Goal: Task Accomplishment & Management: Use online tool/utility

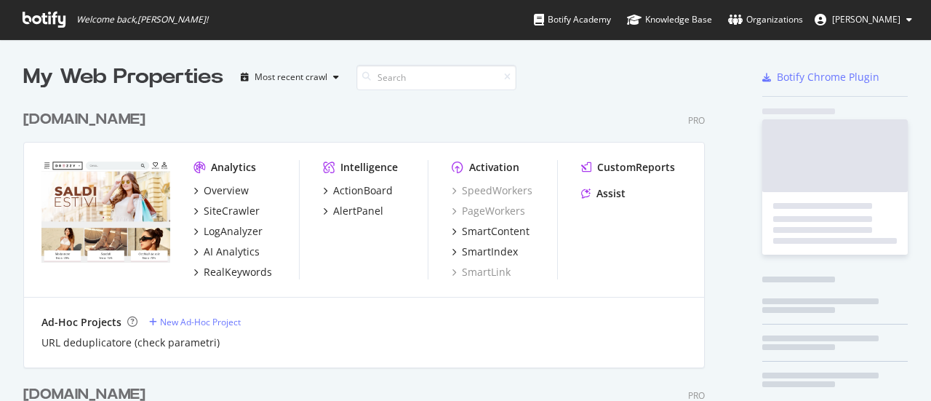
scroll to position [390, 908]
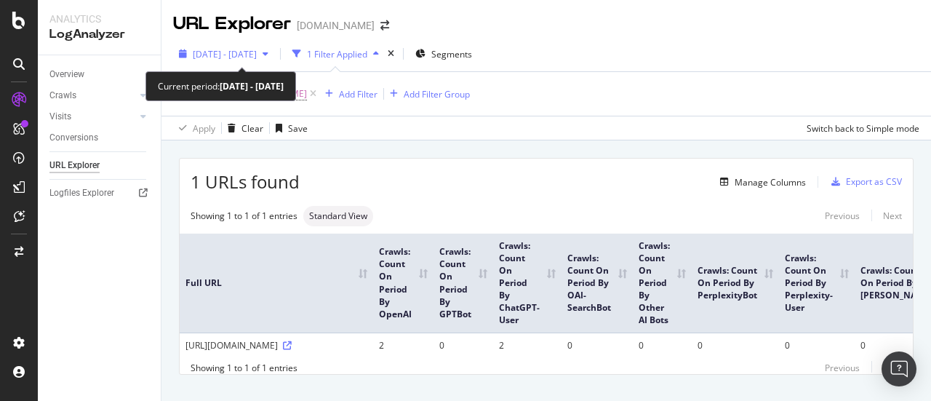
click at [257, 52] on span "[DATE] - [DATE]" at bounding box center [225, 54] width 64 height 12
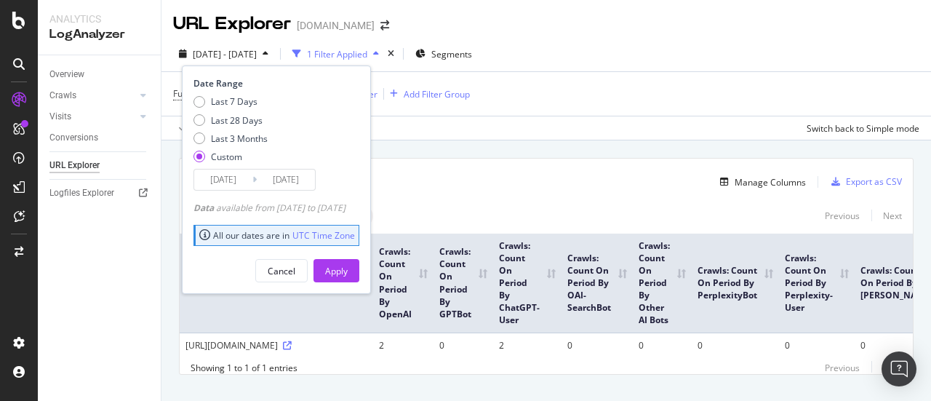
click at [228, 174] on input "[DATE]" at bounding box center [223, 179] width 58 height 20
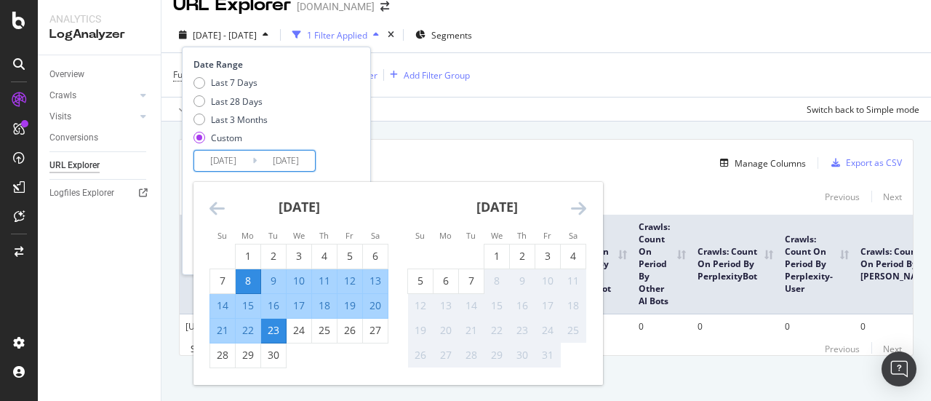
scroll to position [34, 0]
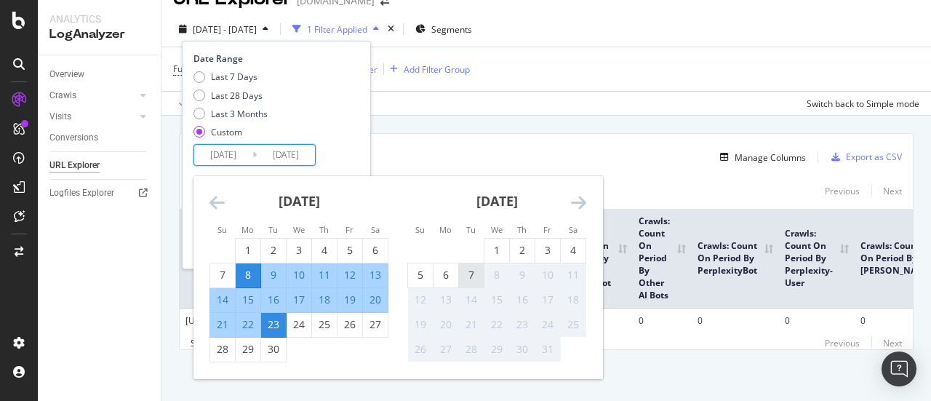
click at [469, 268] on div "7" at bounding box center [471, 275] width 25 height 15
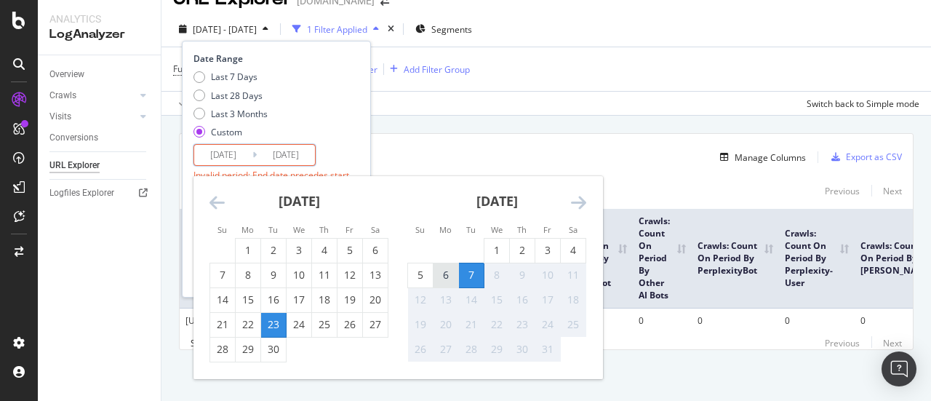
click at [447, 268] on div "6" at bounding box center [445, 275] width 25 height 15
click at [237, 268] on div "8" at bounding box center [248, 275] width 25 height 15
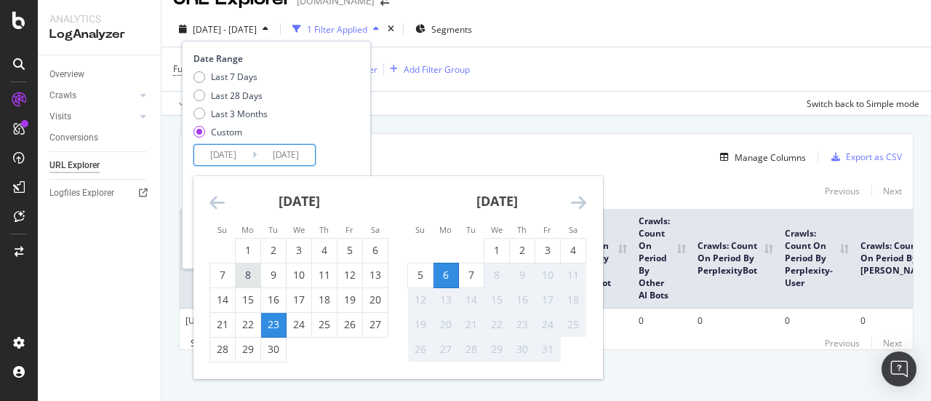
type input "[DATE]"
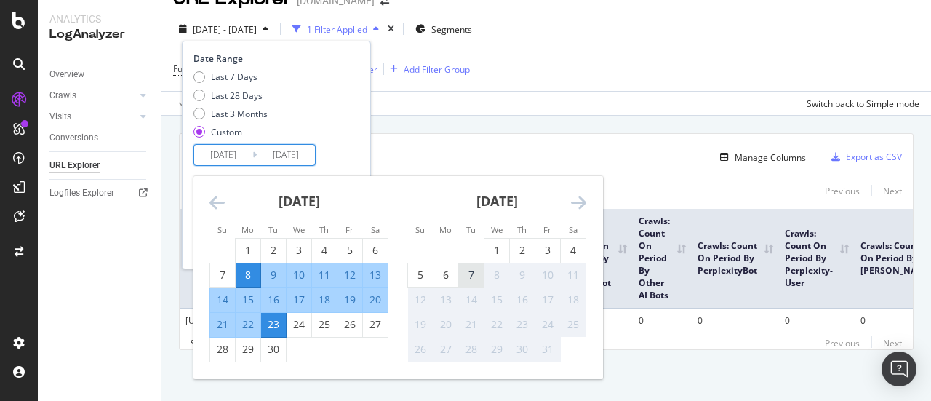
click at [472, 270] on div "7" at bounding box center [471, 275] width 25 height 15
type input "[DATE]"
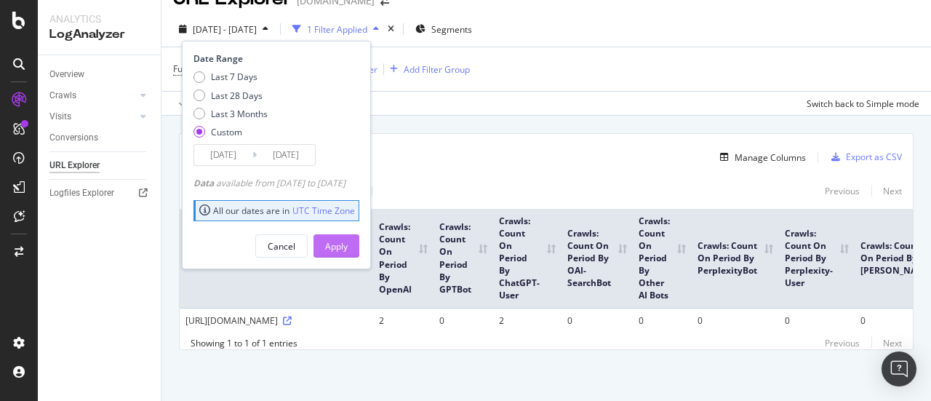
click at [348, 240] on div "Apply" at bounding box center [336, 246] width 23 height 12
